Goal: Information Seeking & Learning: Learn about a topic

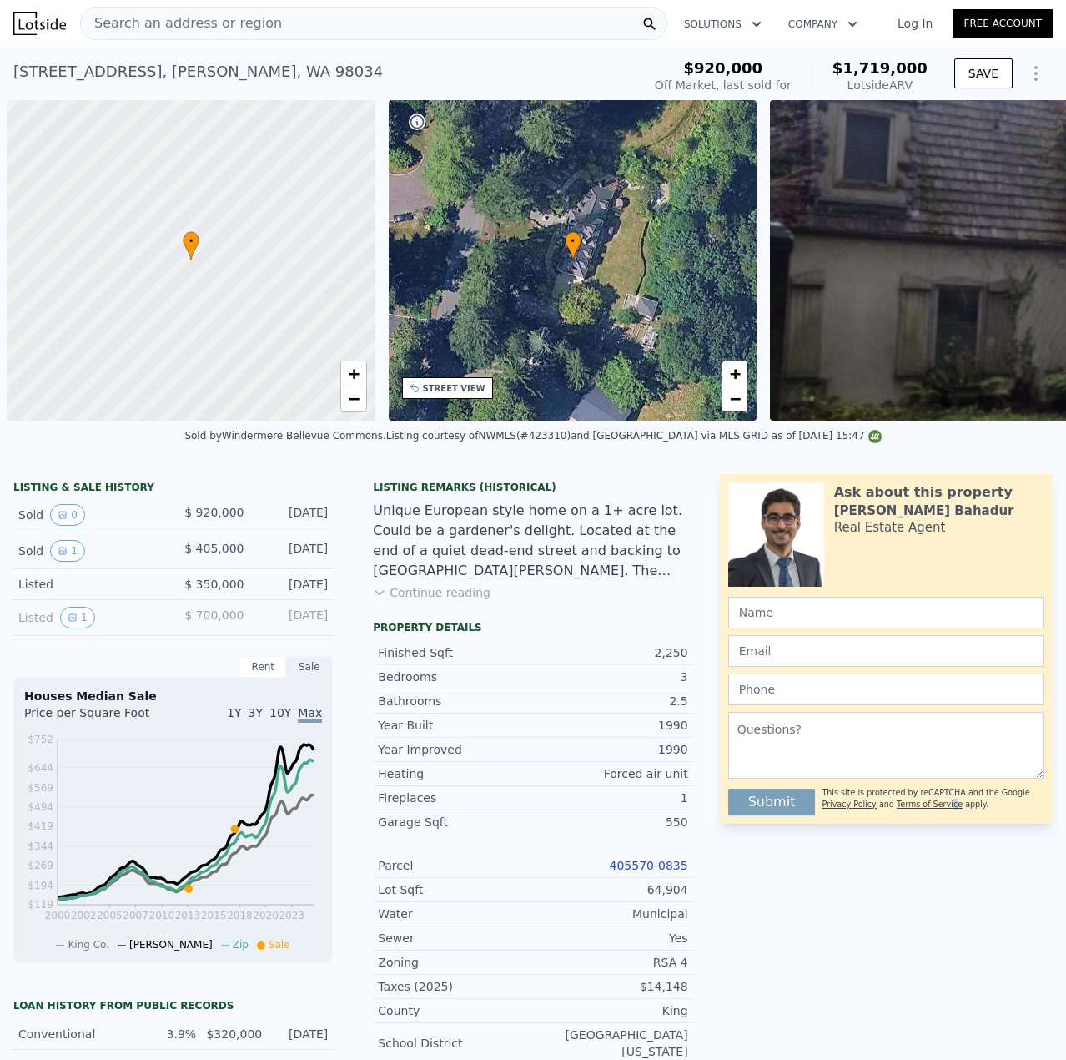
scroll to position [0, 1603]
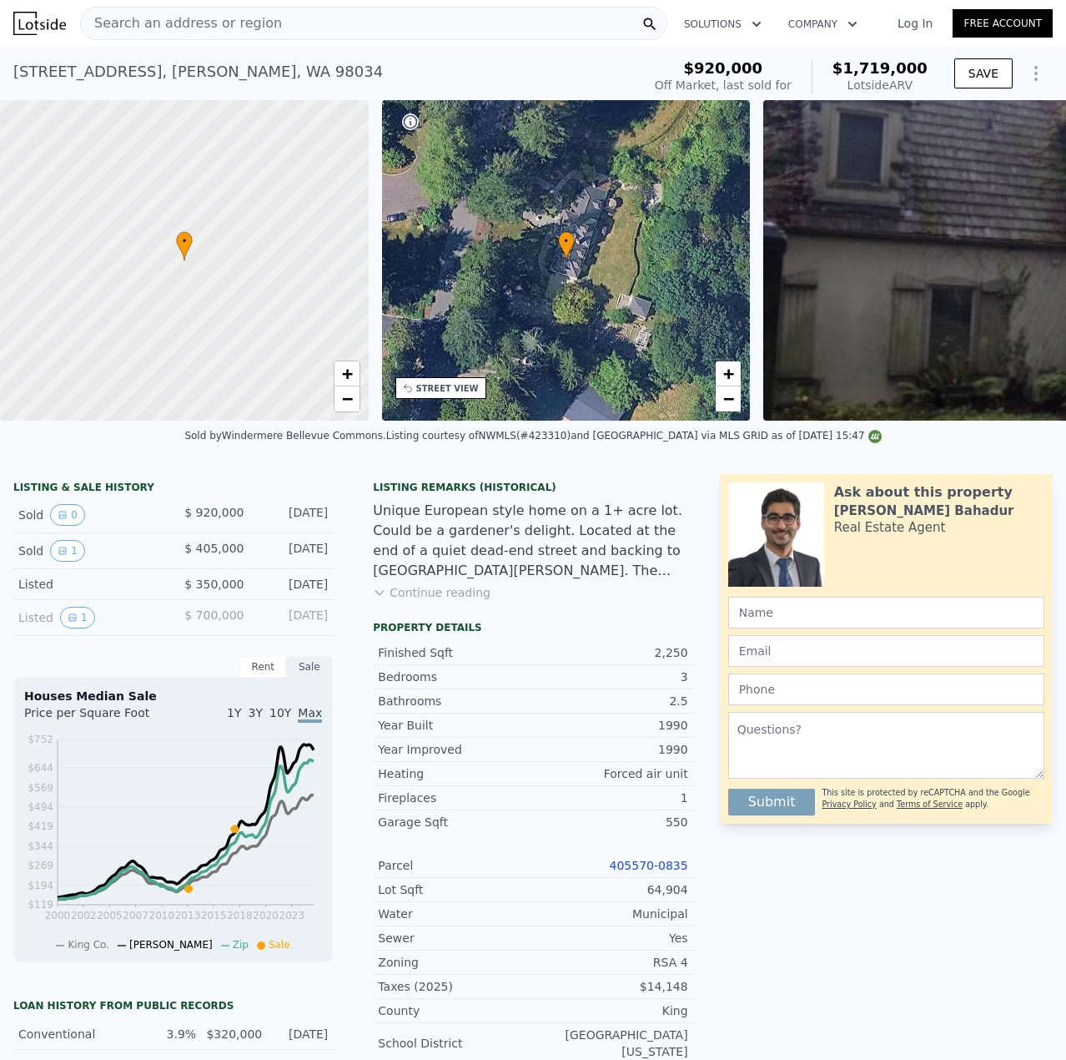
click at [228, 31] on span "Search an address or region" at bounding box center [181, 23] width 201 height 20
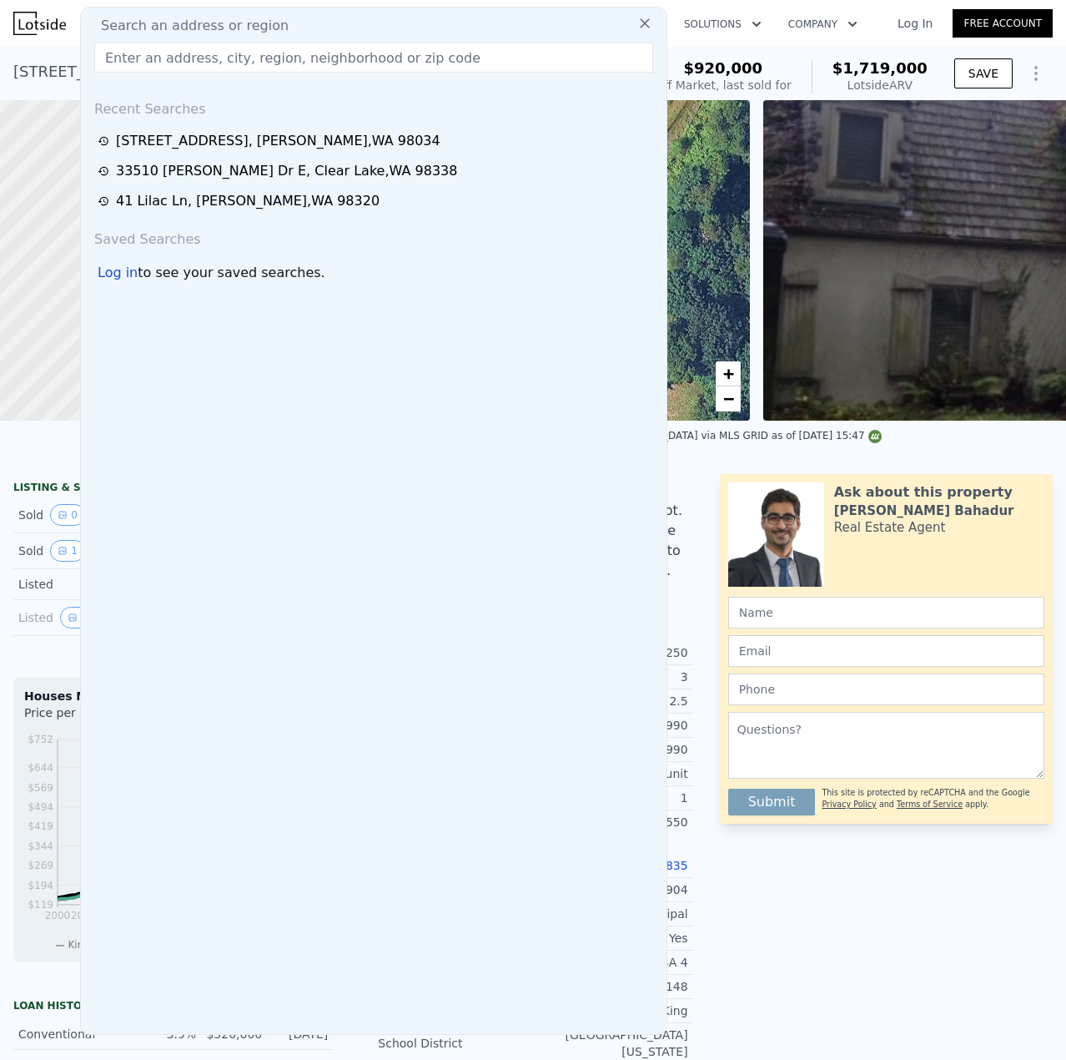
drag, startPoint x: 194, startPoint y: 66, endPoint x: 176, endPoint y: 61, distance: 19.0
click at [174, 63] on input "text" at bounding box center [373, 58] width 559 height 30
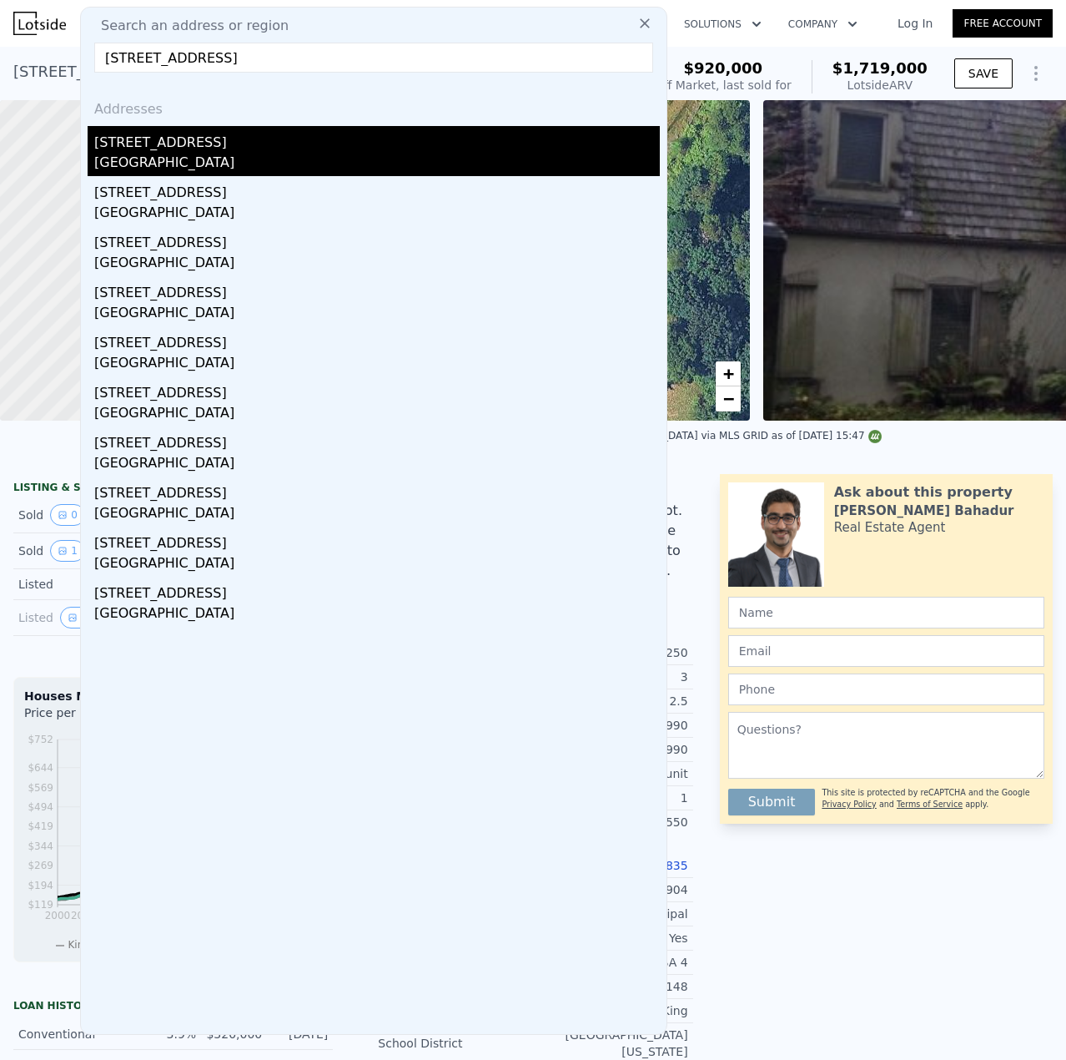
type input "[STREET_ADDRESS]"
click at [229, 163] on div "[GEOGRAPHIC_DATA]" at bounding box center [377, 164] width 566 height 23
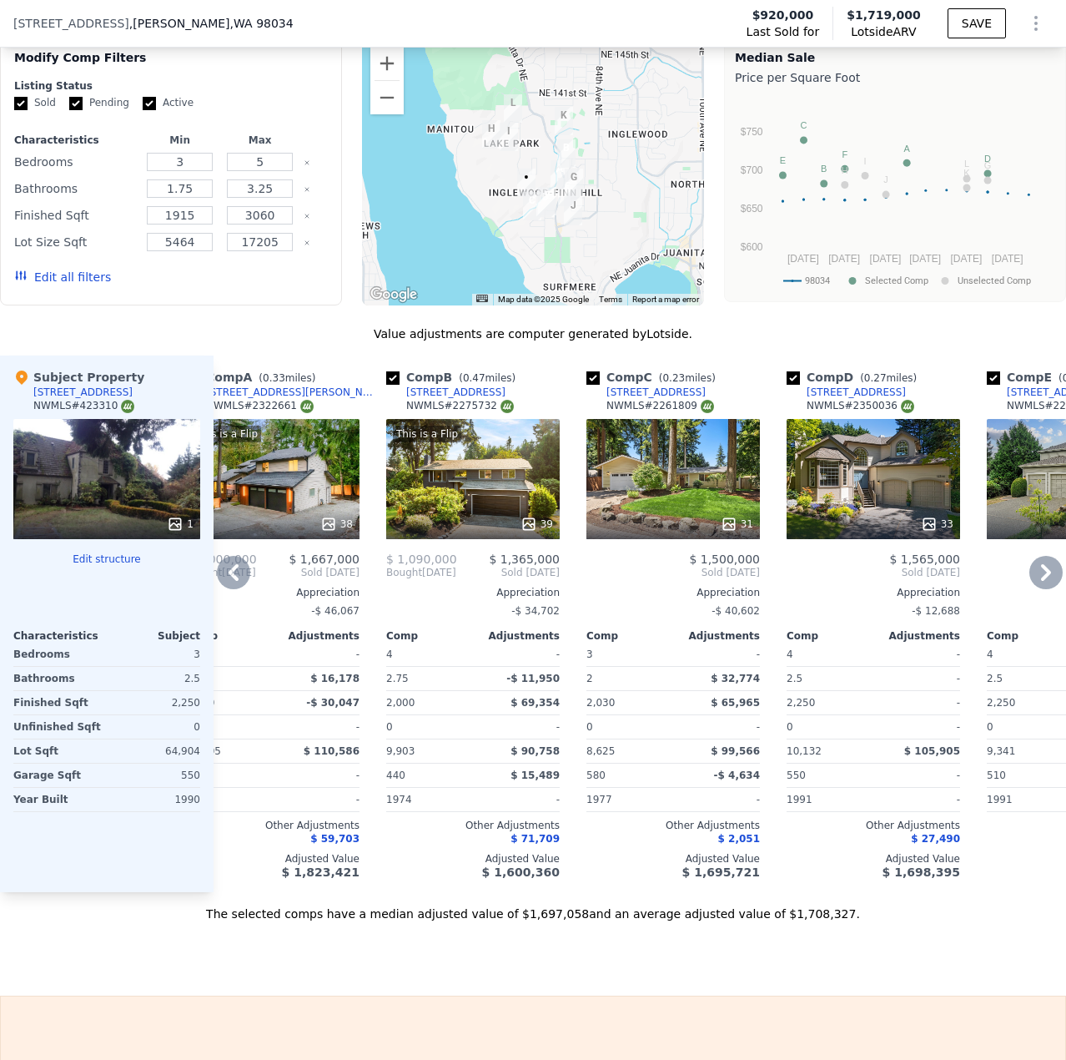
scroll to position [0, 73]
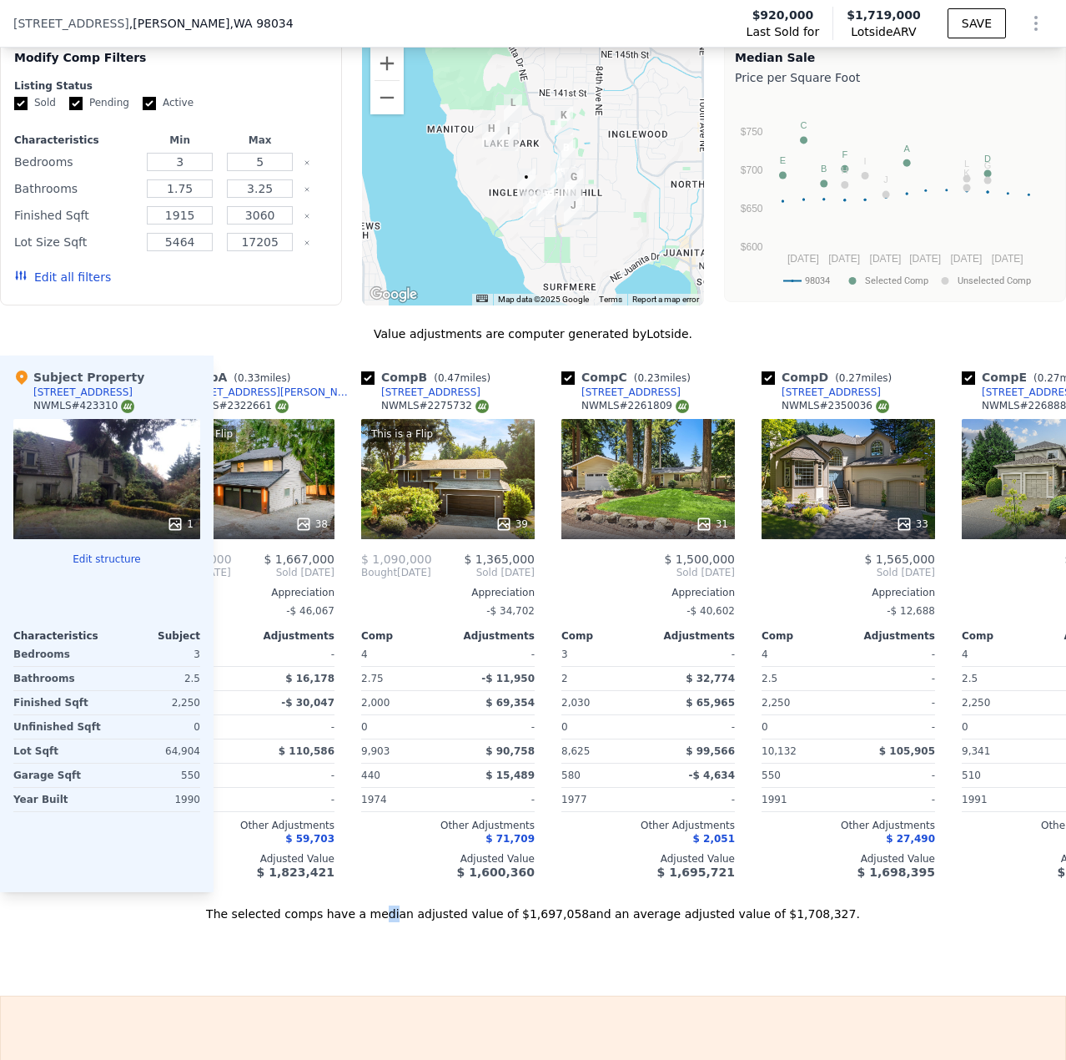
drag, startPoint x: 411, startPoint y: 930, endPoint x: 421, endPoint y: 932, distance: 10.3
click at [421, 922] on div "The selected comps have a median adjusted value of $1,697,058 and an average ad…" at bounding box center [533, 907] width 1066 height 30
click at [507, 982] on div "Sale Comps Rental Comps We found 12 sales that match your search Listings provi…" at bounding box center [533, 425] width 1066 height 1139
click at [720, 520] on div "31" at bounding box center [649, 479] width 174 height 120
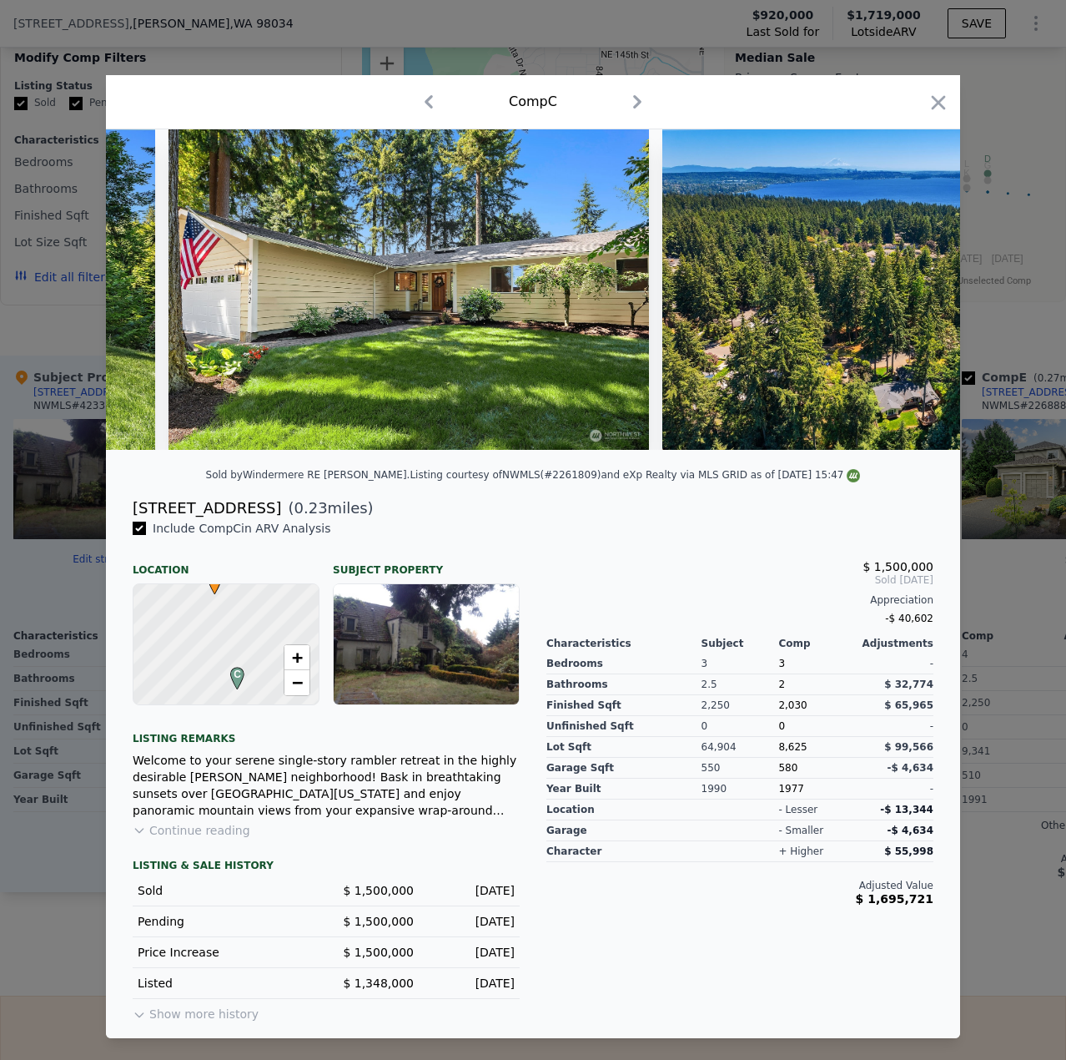
scroll to position [0, 12198]
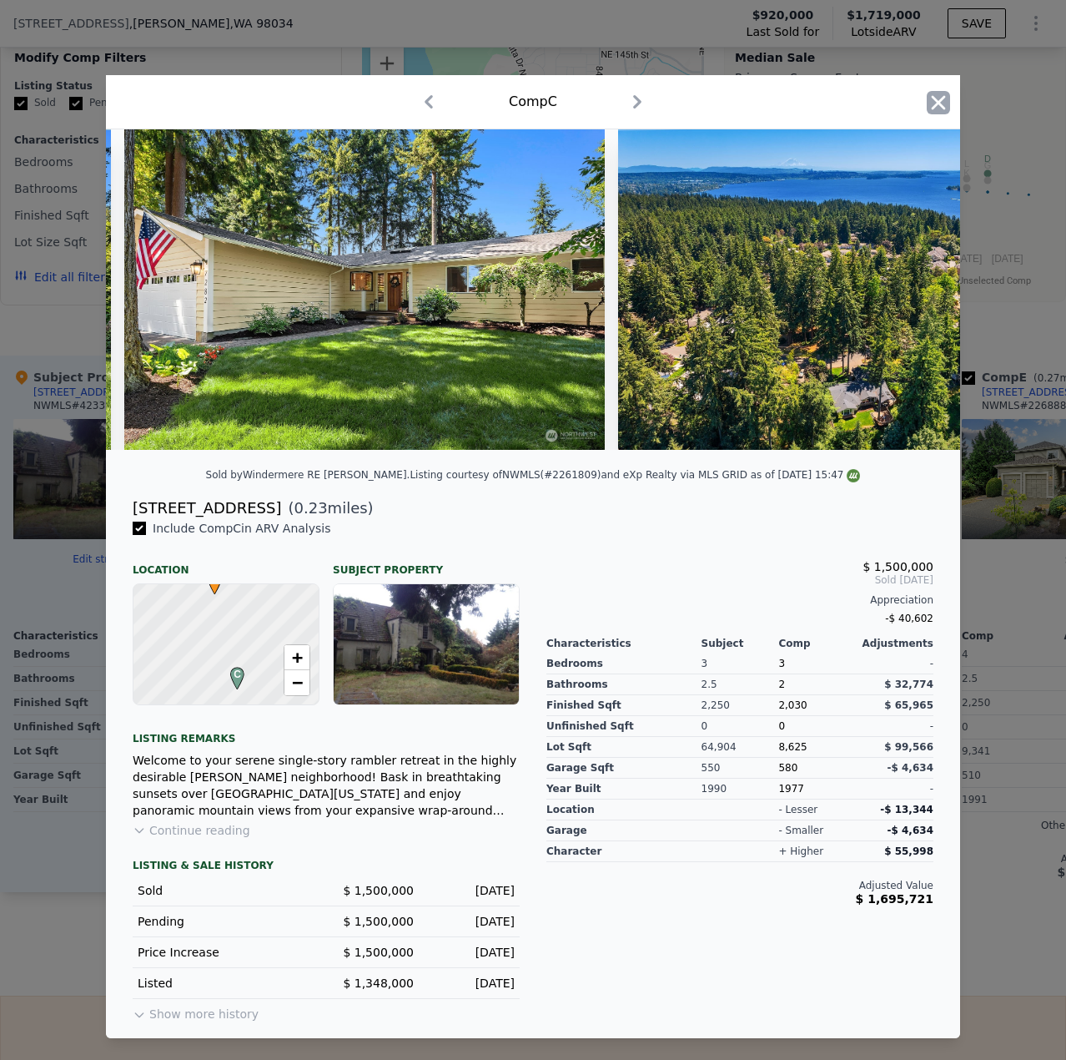
click at [940, 96] on icon "button" at bounding box center [939, 102] width 14 height 14
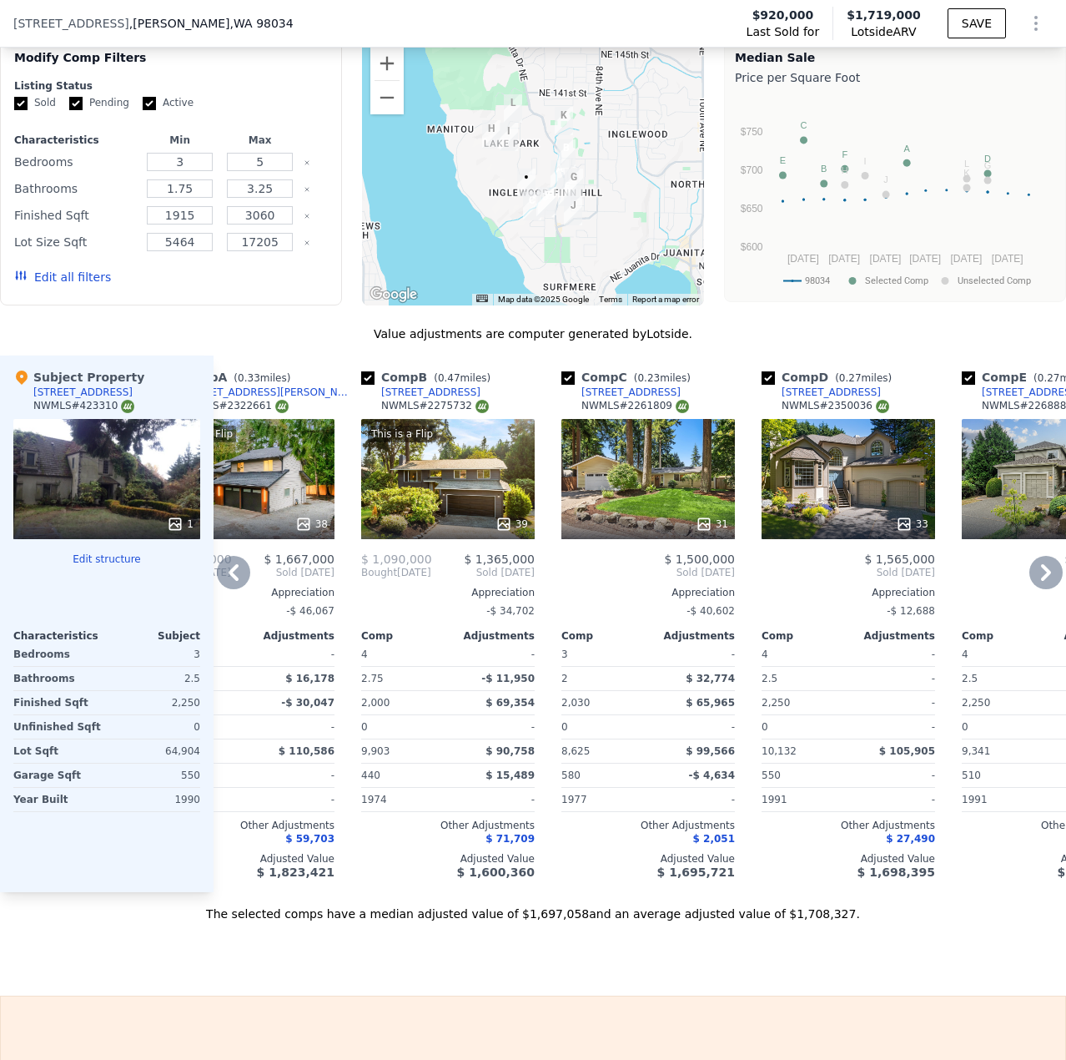
scroll to position [0, 131]
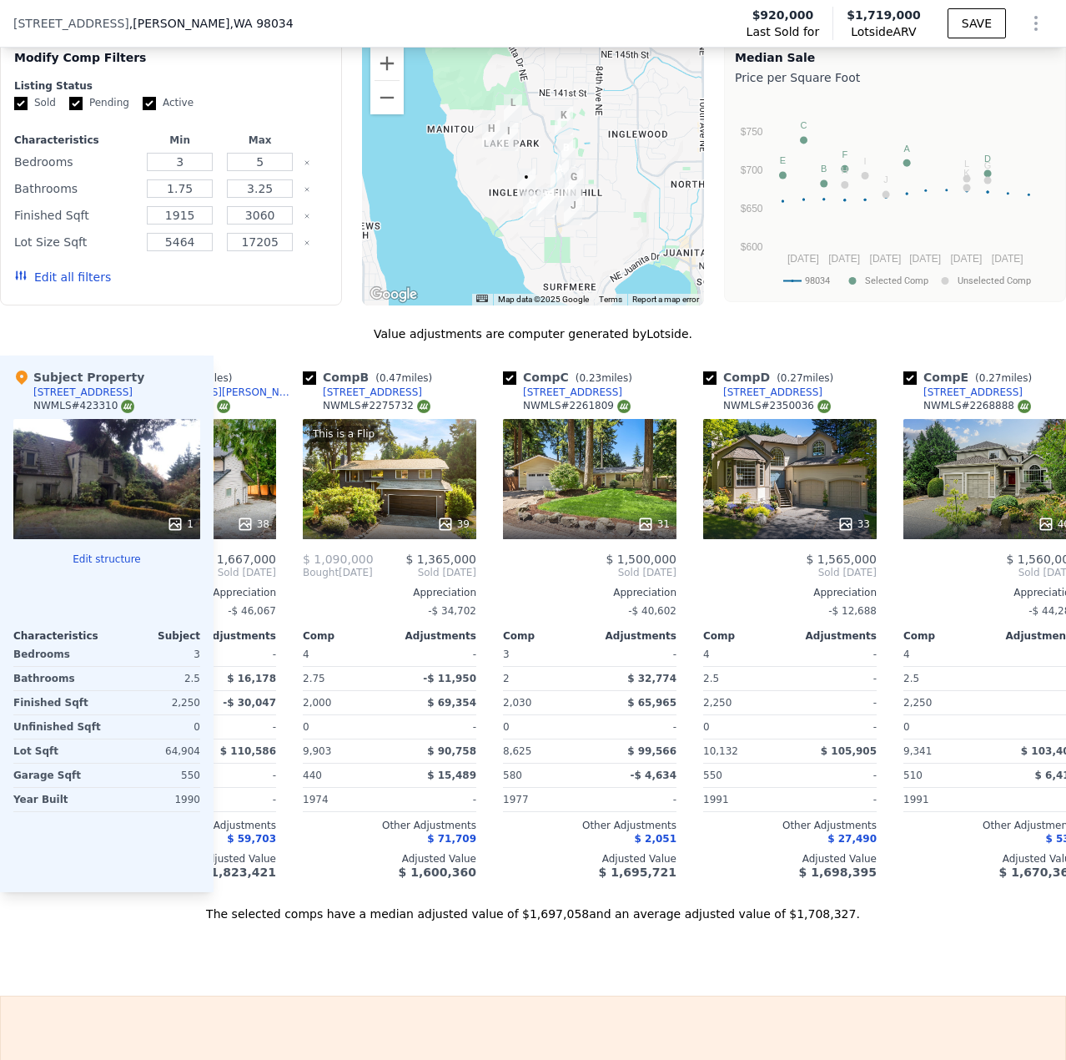
click at [63, 497] on div "1" at bounding box center [106, 479] width 187 height 120
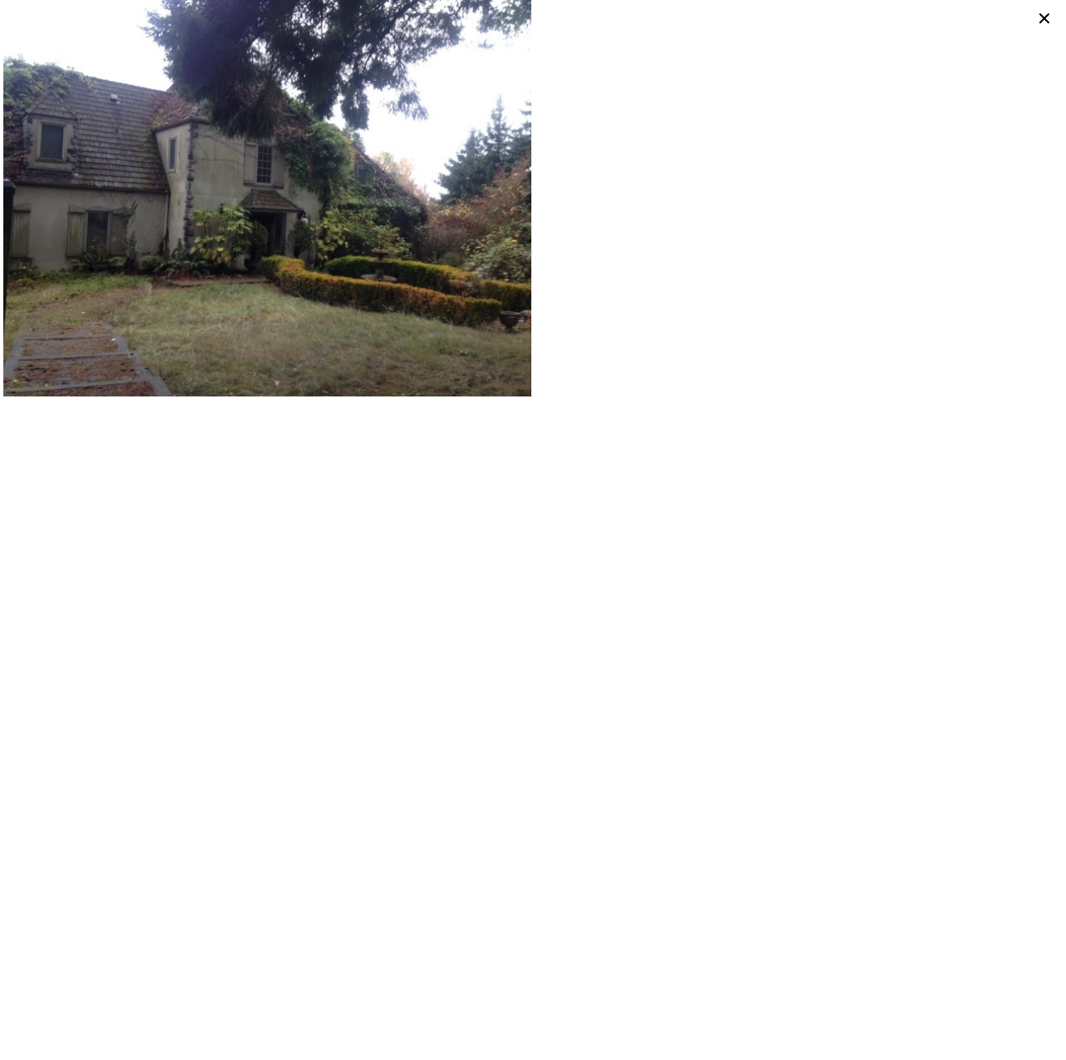
click at [1046, 21] on icon at bounding box center [1045, 18] width 10 height 10
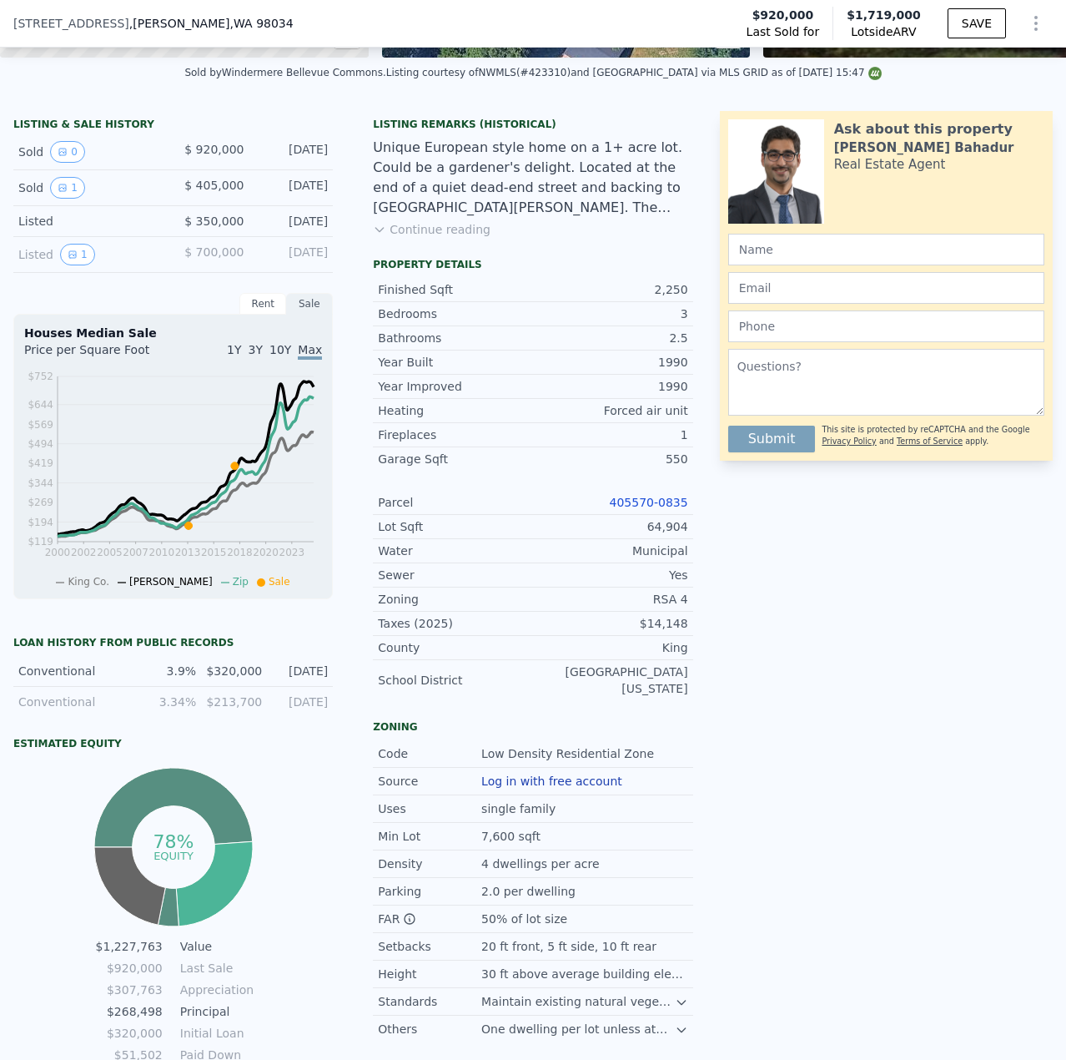
scroll to position [328, 0]
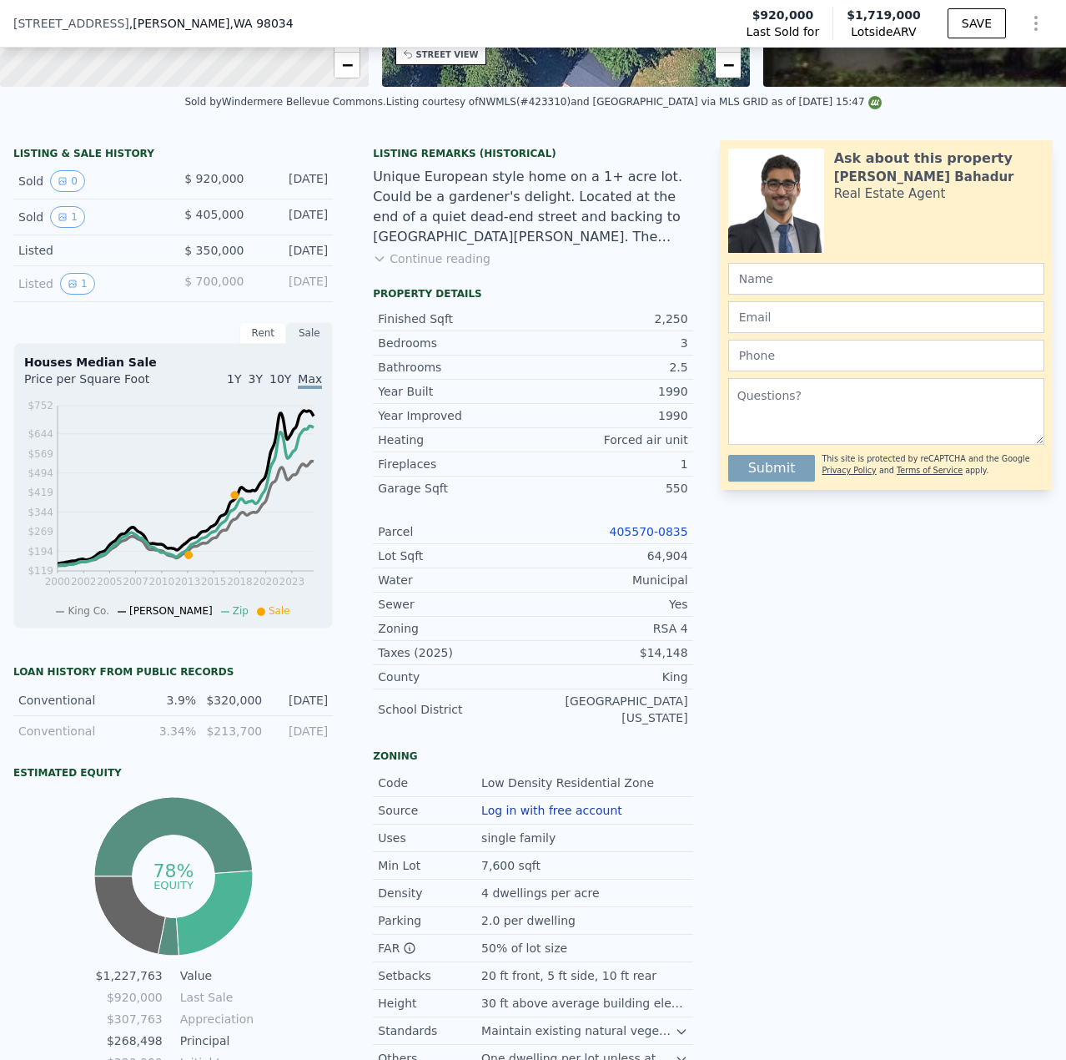
click at [640, 538] on link "405570-0835" at bounding box center [649, 531] width 78 height 13
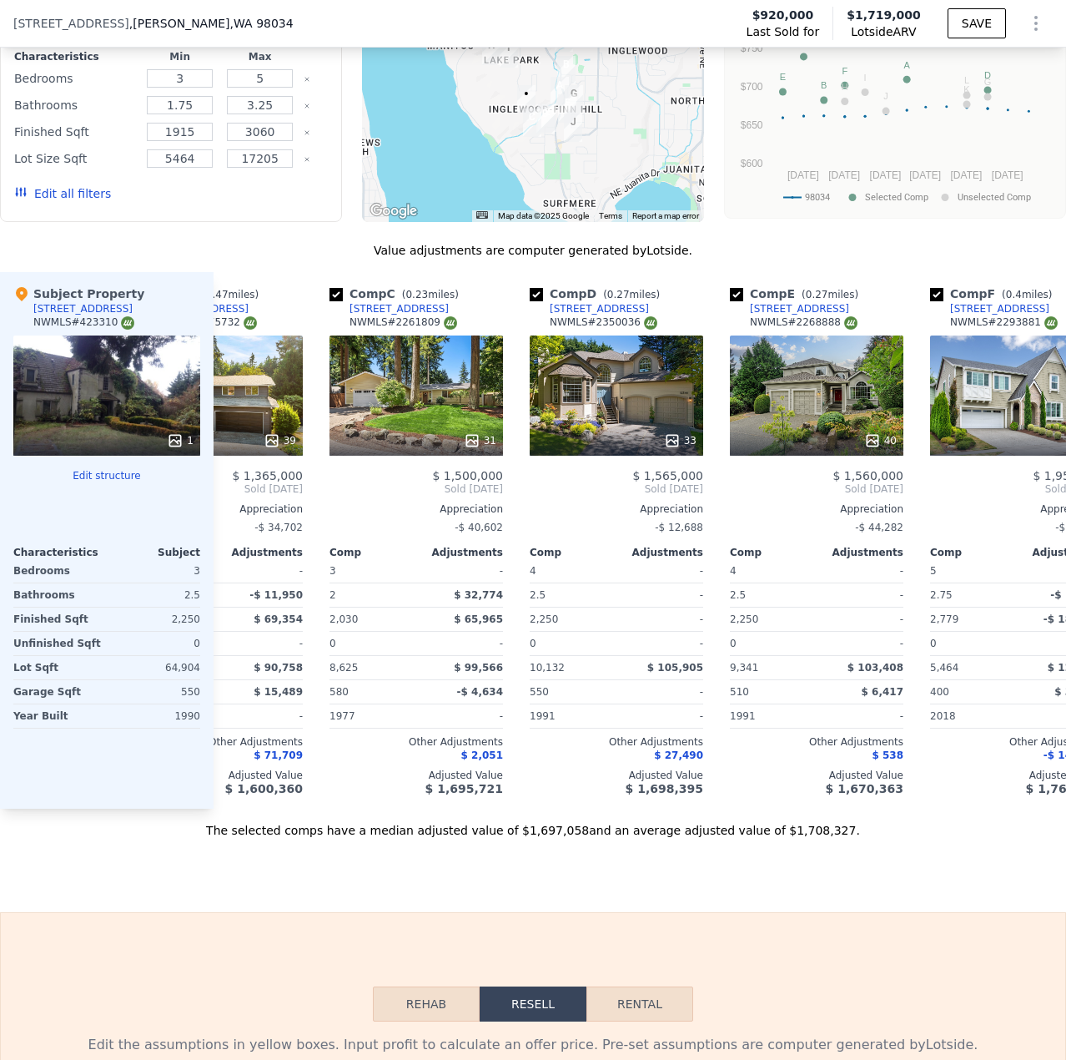
scroll to position [0, 315]
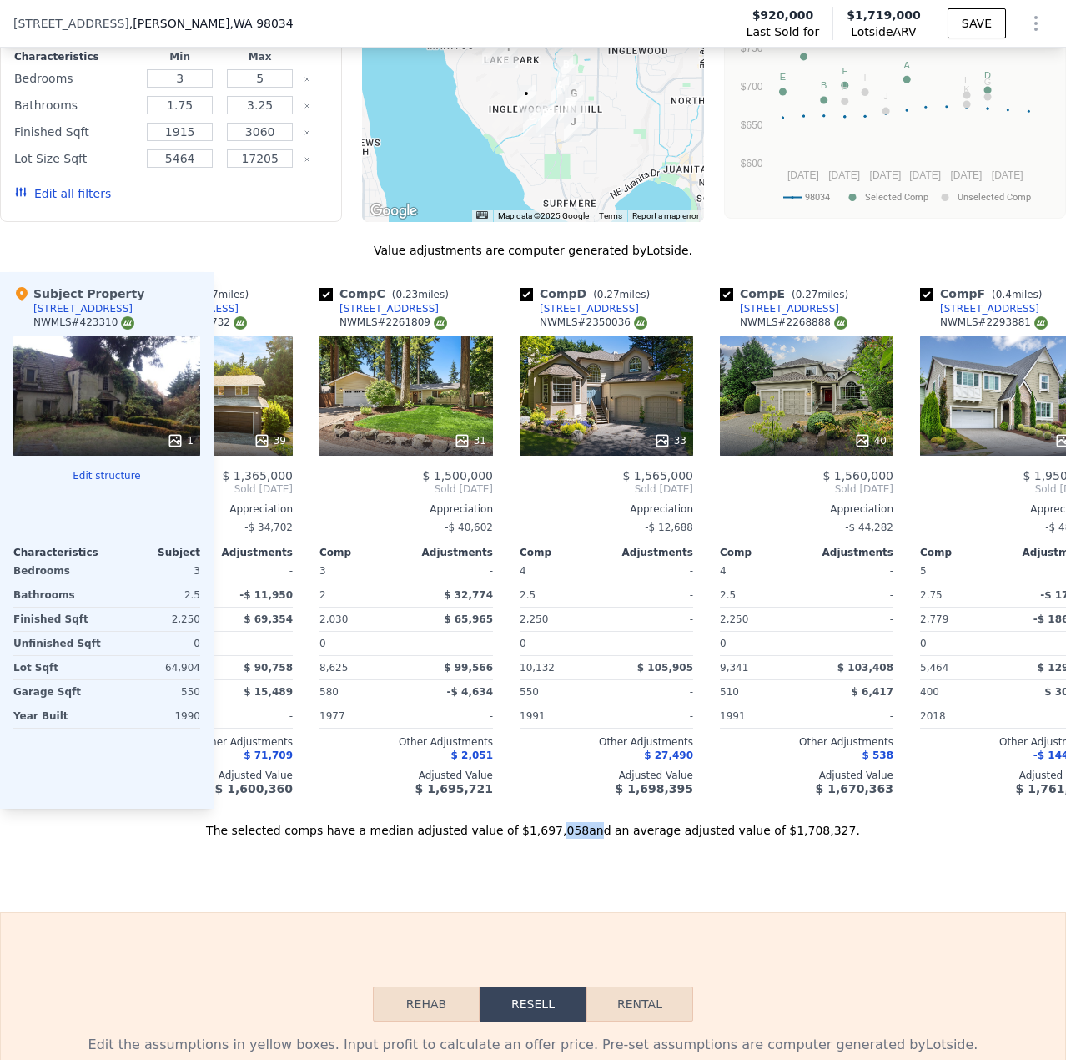
drag, startPoint x: 555, startPoint y: 837, endPoint x: 580, endPoint y: 842, distance: 25.5
click at [580, 839] on div "The selected comps have a median adjusted value of $1,697,058 and an average ad…" at bounding box center [533, 824] width 1066 height 30
click at [704, 875] on div "Sale Comps Rental Comps We found 12 sales that match your search Listings provi…" at bounding box center [533, 342] width 1066 height 1139
click at [677, 443] on div at bounding box center [607, 441] width 174 height 30
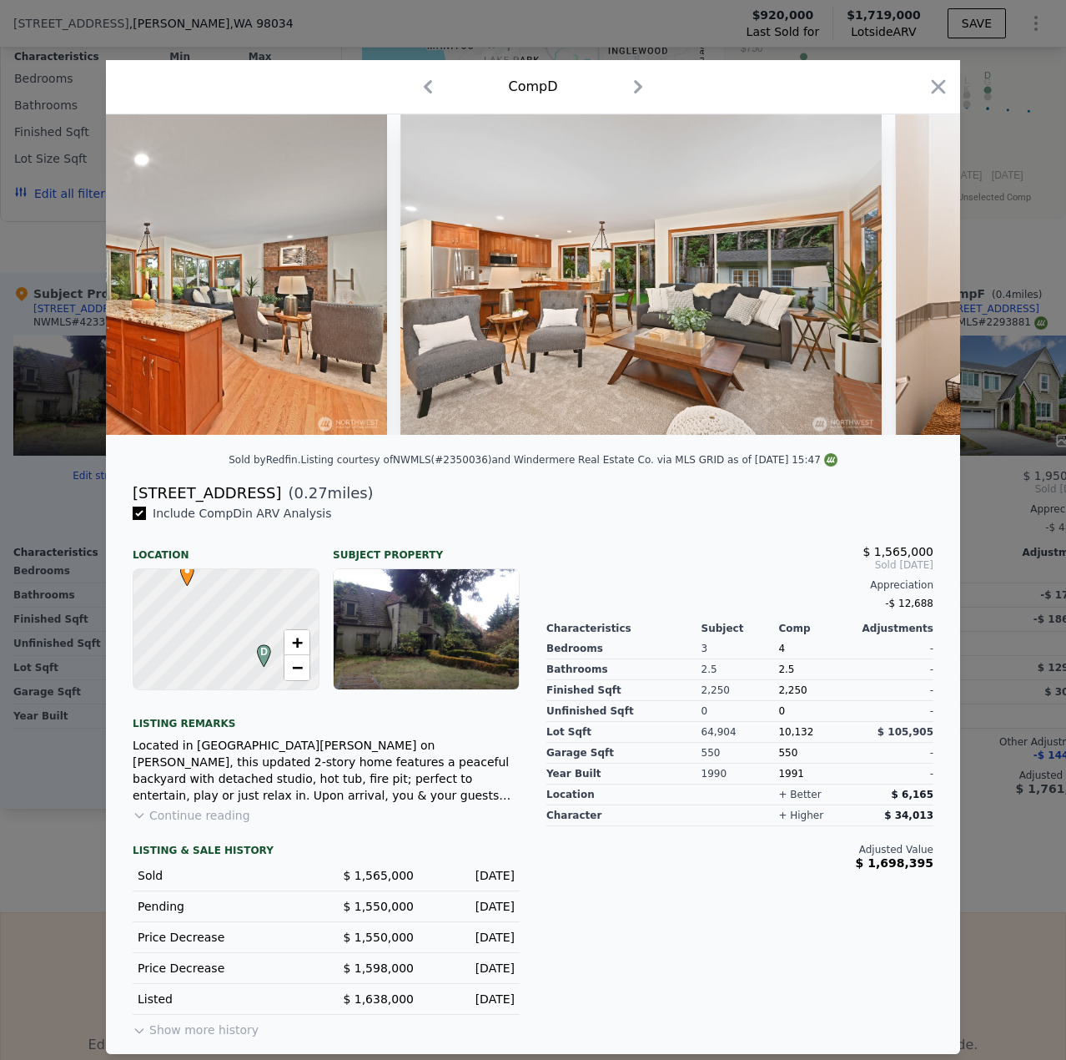
scroll to position [0, 5645]
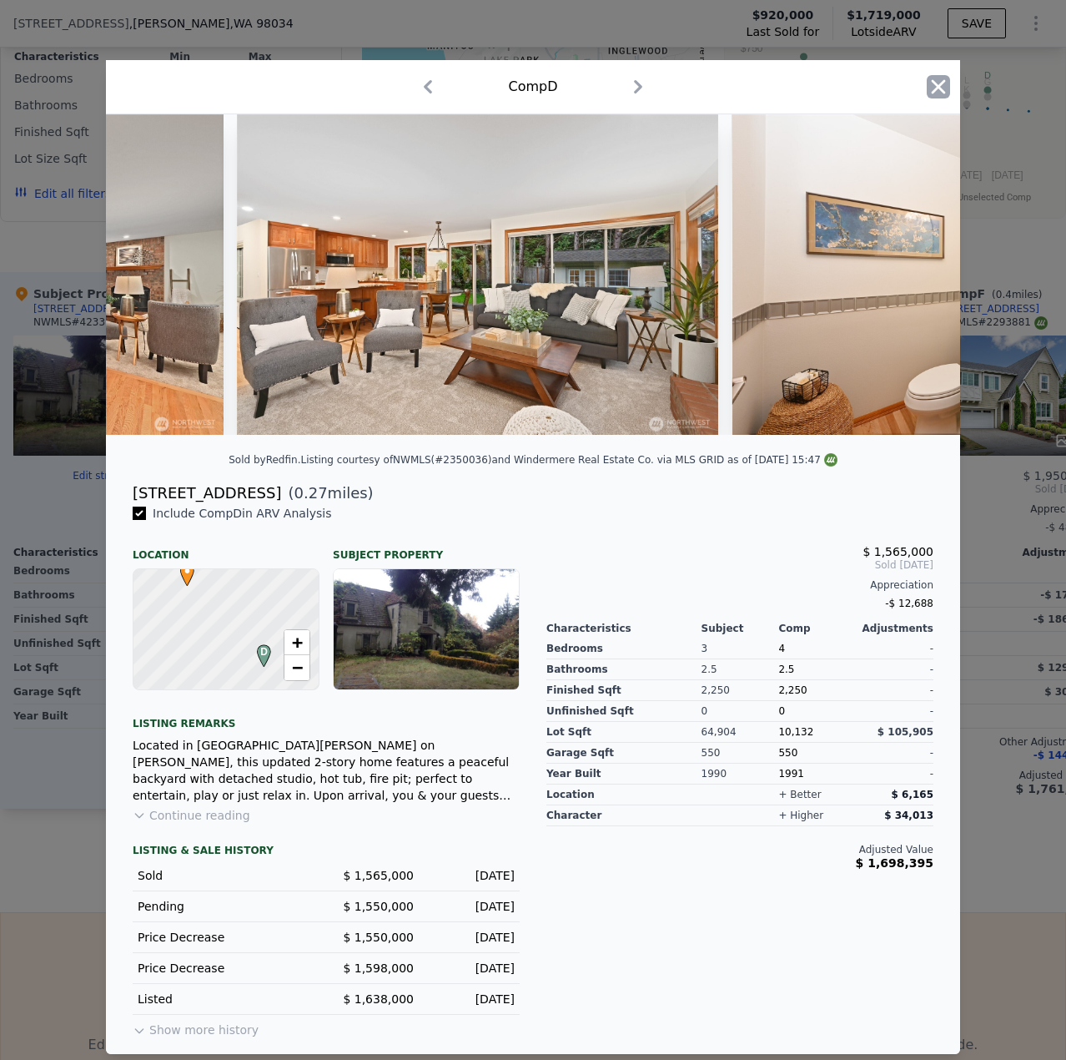
click at [937, 82] on icon "button" at bounding box center [939, 87] width 14 height 14
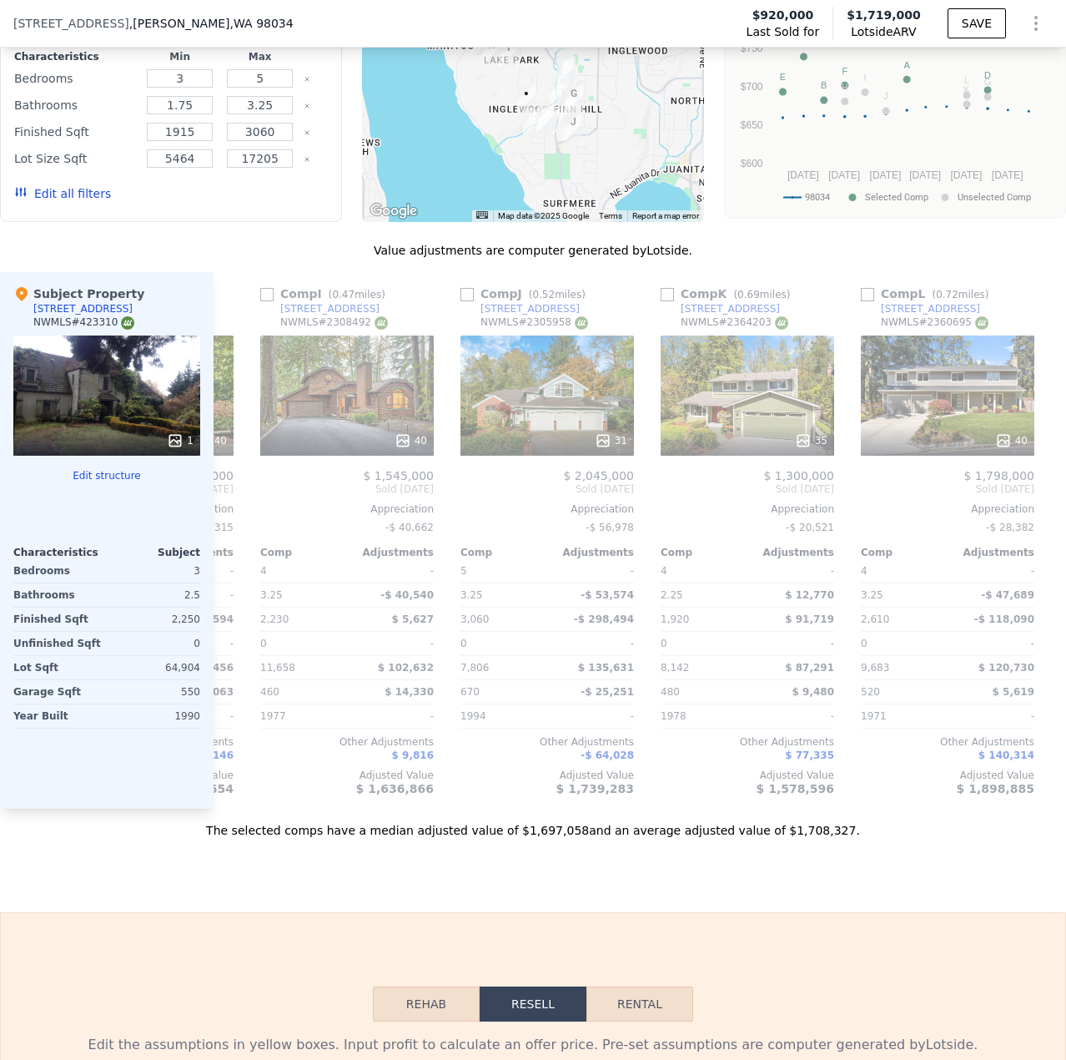
scroll to position [0, 1603]
